Goal: Check status: Check status

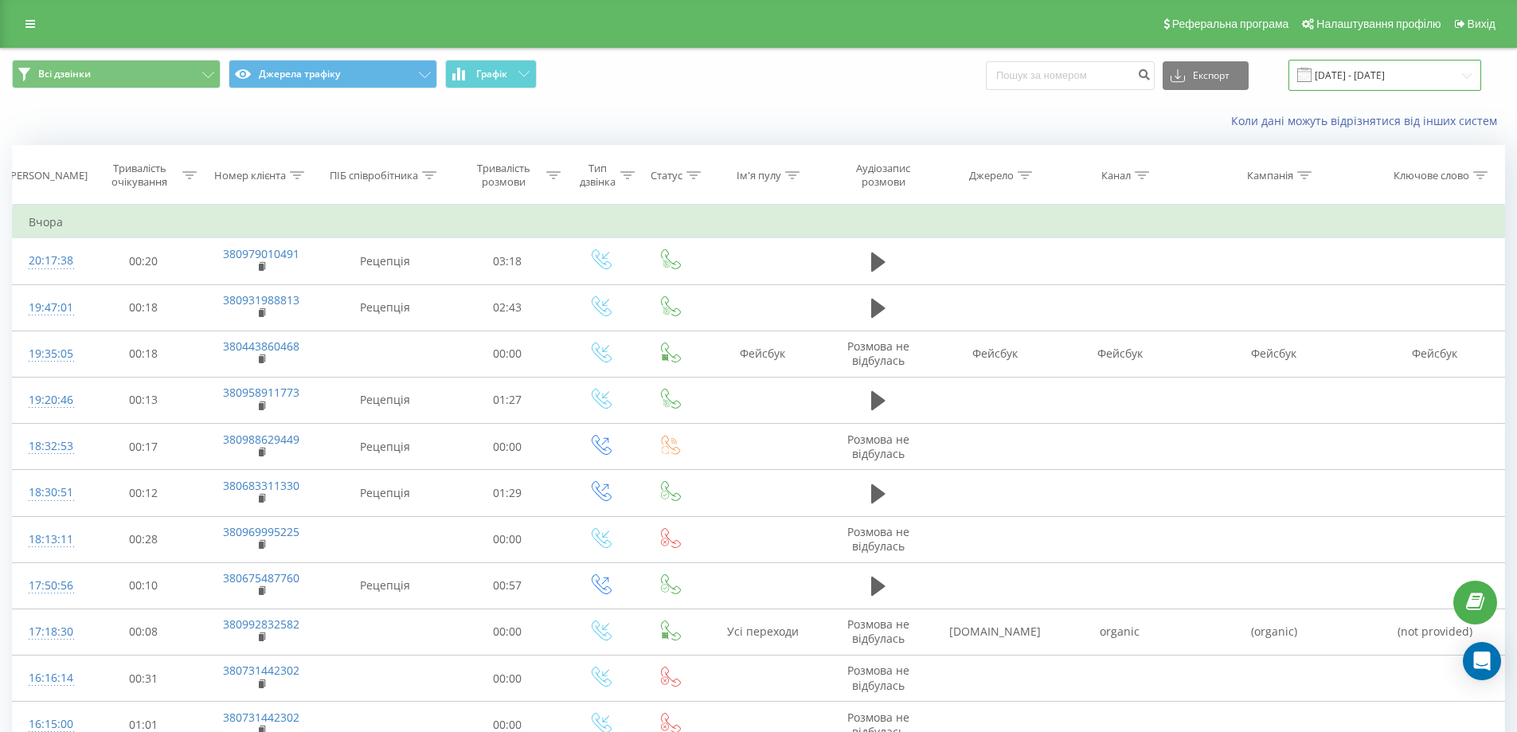
click at [1328, 69] on input "[DATE] - [DATE]" at bounding box center [1385, 75] width 193 height 31
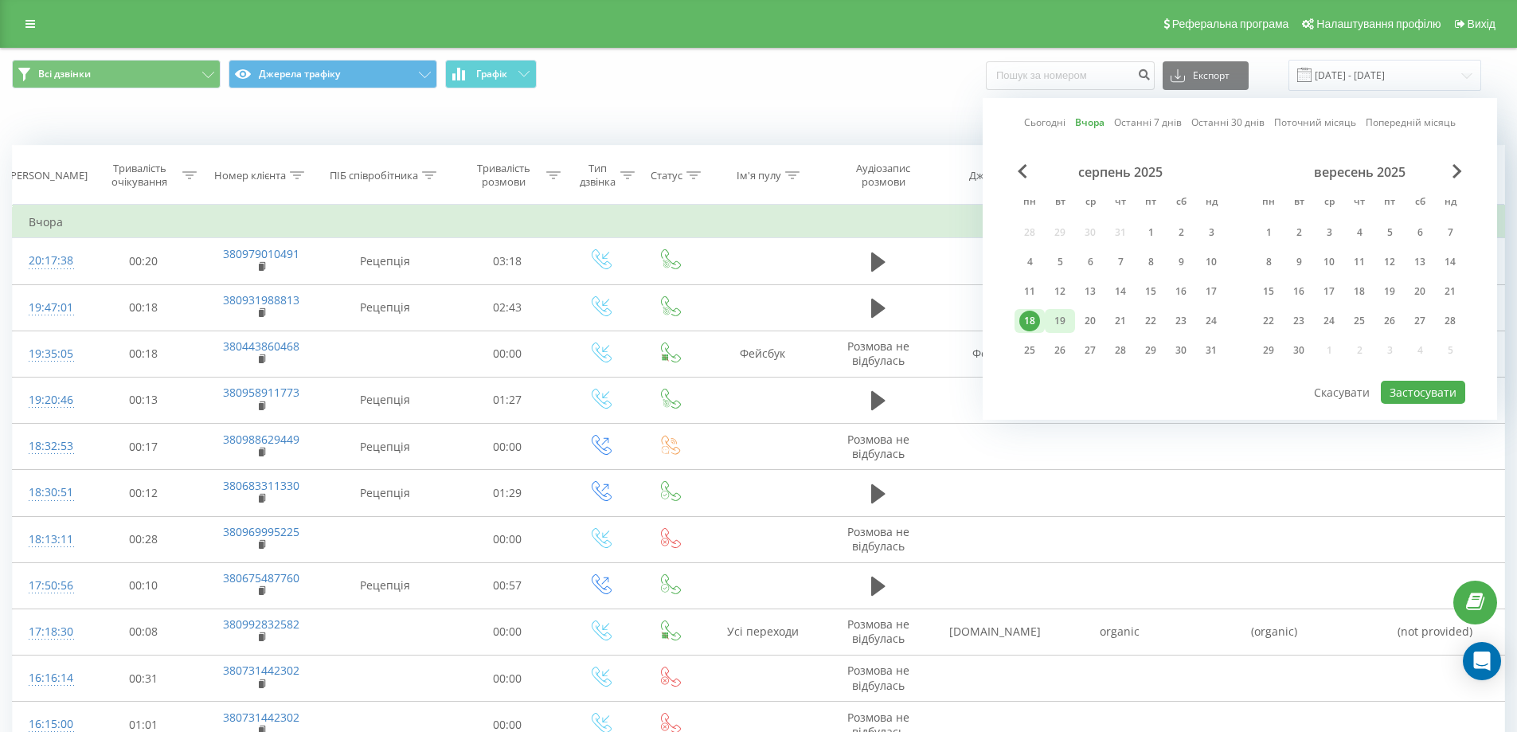
click at [1058, 323] on div "19" at bounding box center [1060, 321] width 21 height 21
click at [1414, 382] on button "Застосувати" at bounding box center [1423, 392] width 84 height 23
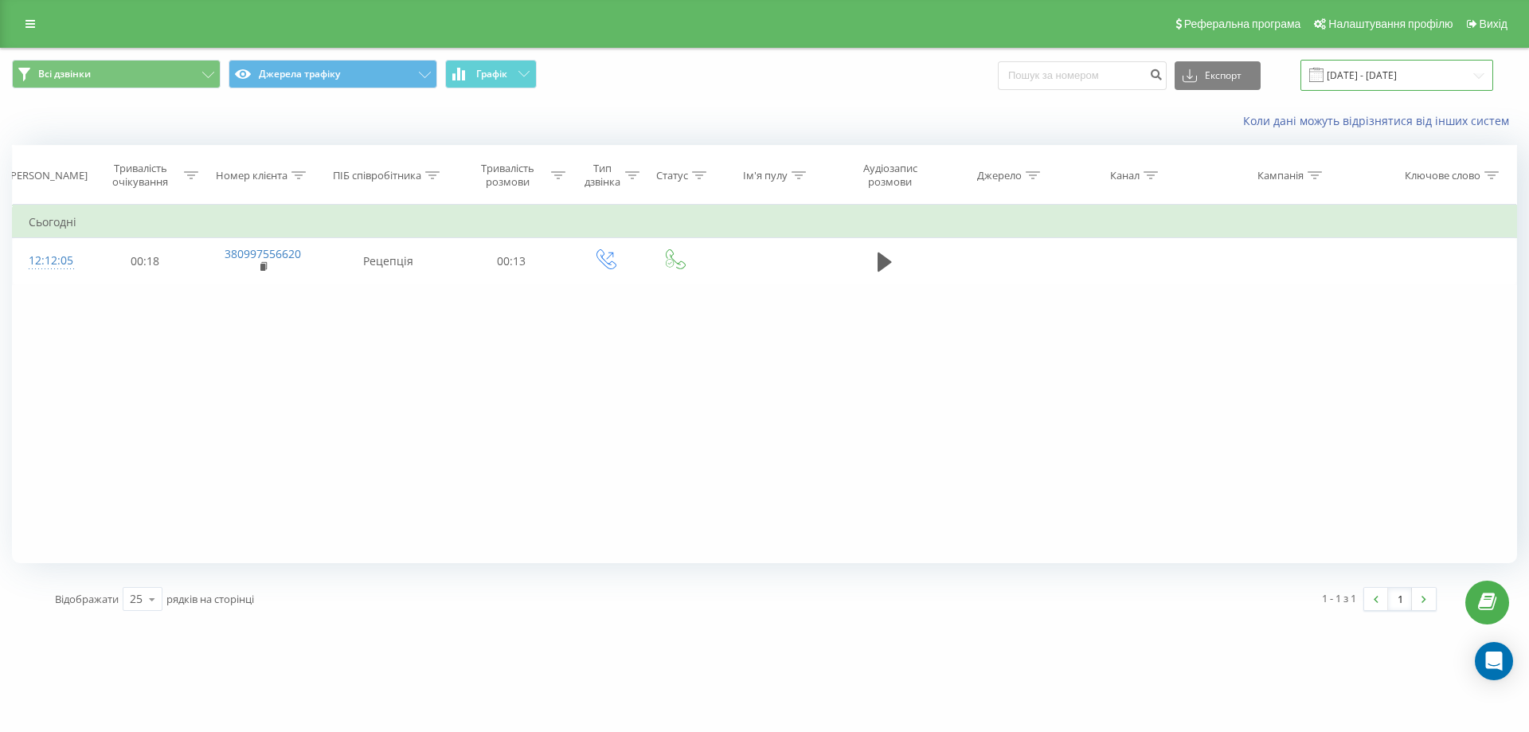
click at [1354, 72] on input "[DATE] - [DATE]" at bounding box center [1397, 75] width 193 height 31
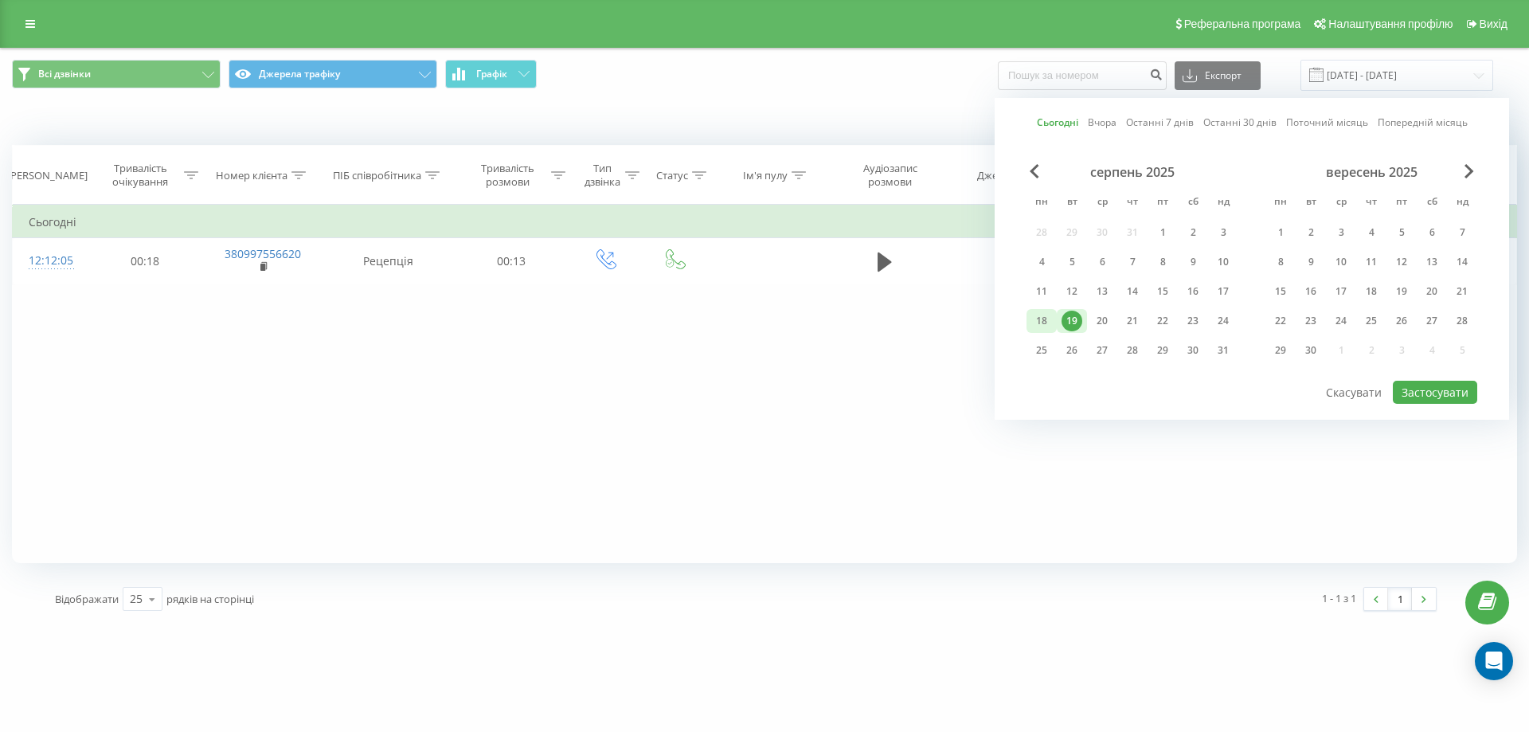
click at [1048, 323] on div "18" at bounding box center [1041, 321] width 21 height 21
click at [1434, 393] on button "Застосувати" at bounding box center [1435, 392] width 84 height 23
type input "[DATE] - [DATE]"
